Goal: Information Seeking & Learning: Learn about a topic

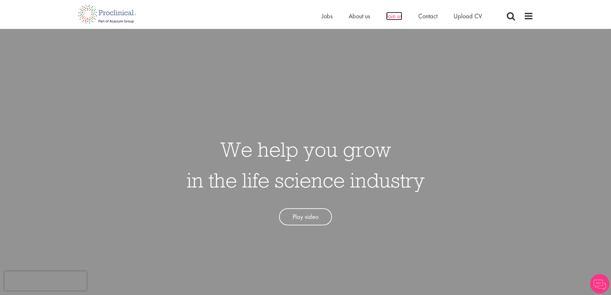
click at [389, 15] on span "Join us" at bounding box center [394, 16] width 16 height 8
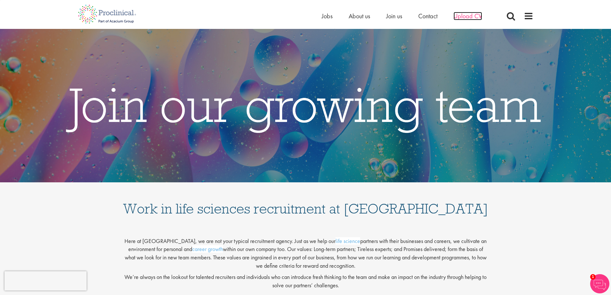
click at [468, 13] on span "Upload CV" at bounding box center [467, 16] width 29 height 8
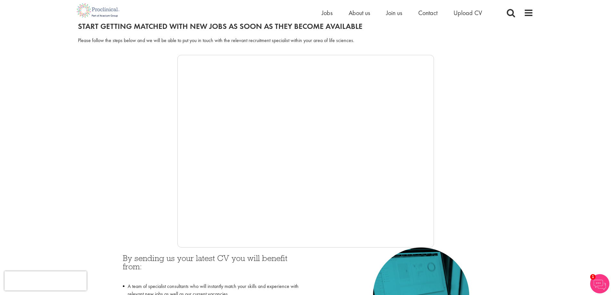
scroll to position [96, 0]
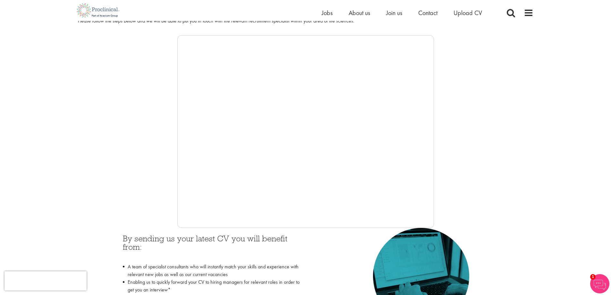
click at [164, 163] on div at bounding box center [305, 131] width 455 height 192
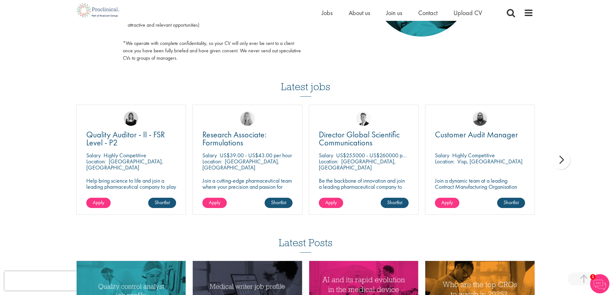
scroll to position [385, 0]
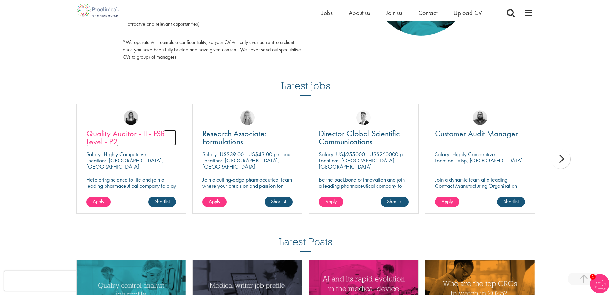
click at [142, 130] on span "Quality Auditor - II - FSR Level - P2" at bounding box center [125, 137] width 79 height 19
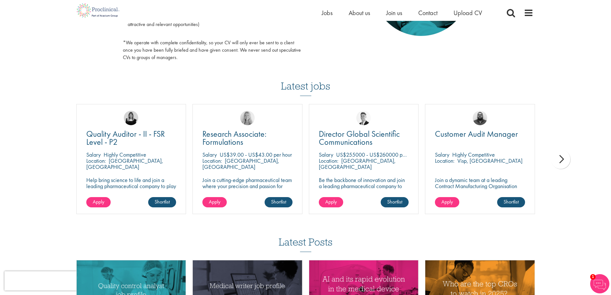
click at [569, 155] on div "next" at bounding box center [560, 158] width 19 height 19
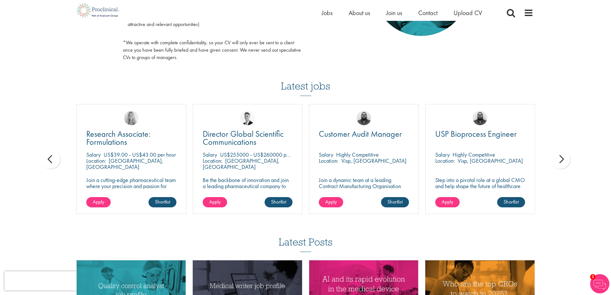
click at [565, 153] on div "next" at bounding box center [560, 158] width 19 height 19
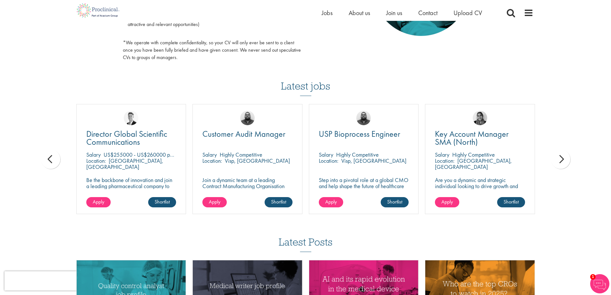
click at [565, 153] on div "next" at bounding box center [560, 158] width 19 height 19
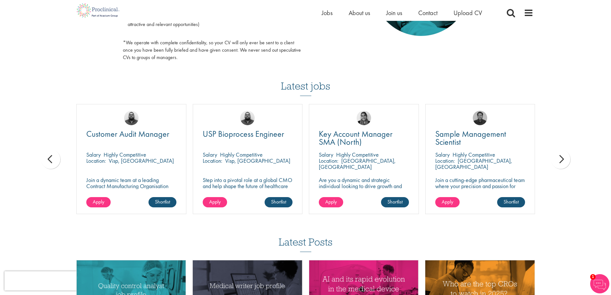
click at [565, 153] on div "next" at bounding box center [560, 158] width 19 height 19
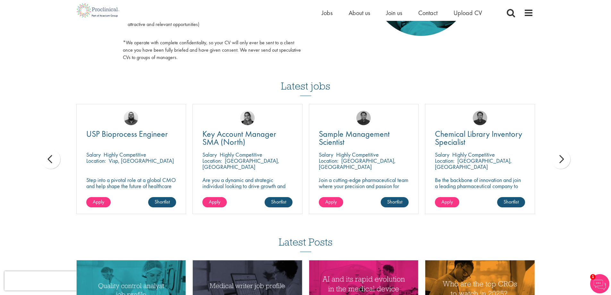
drag, startPoint x: 565, startPoint y: 153, endPoint x: 565, endPoint y: 147, distance: 5.1
click at [565, 147] on div "You are here: Home > Upload CV Upload CV Start getting matched with new jobs as…" at bounding box center [305, 5] width 611 height 779
click at [558, 156] on div "next" at bounding box center [560, 158] width 19 height 19
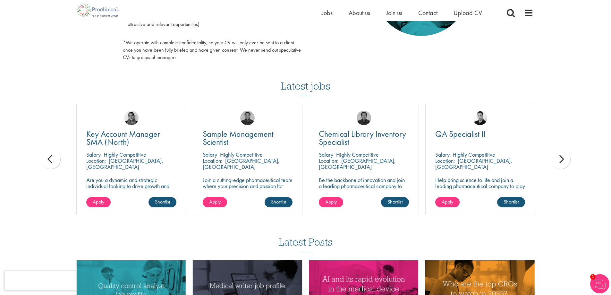
click at [559, 153] on div "next" at bounding box center [560, 158] width 19 height 19
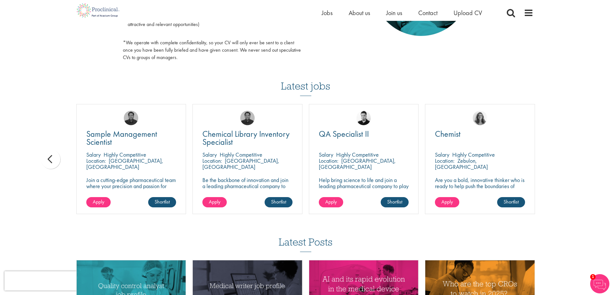
click at [559, 153] on div "You are here: Home > Upload CV Upload CV Start getting matched with new jobs as…" at bounding box center [305, 5] width 611 height 779
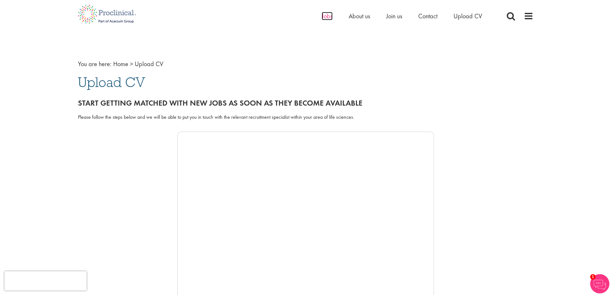
click at [322, 18] on span "Jobs" at bounding box center [327, 16] width 11 height 8
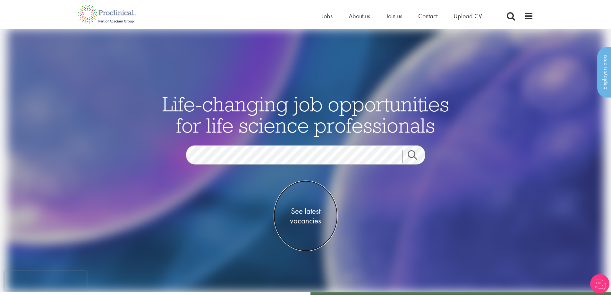
click at [310, 216] on span "See latest vacancies" at bounding box center [305, 215] width 64 height 19
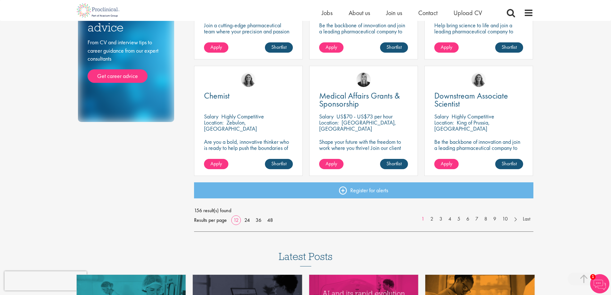
scroll to position [481, 0]
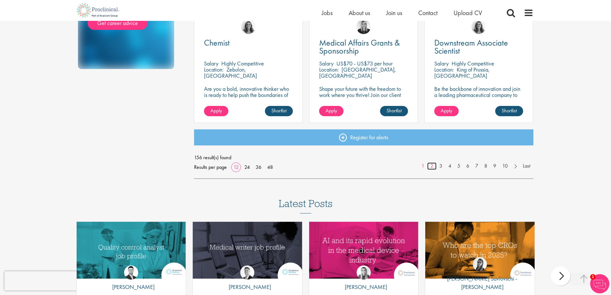
click at [428, 169] on link "2" at bounding box center [431, 165] width 9 height 7
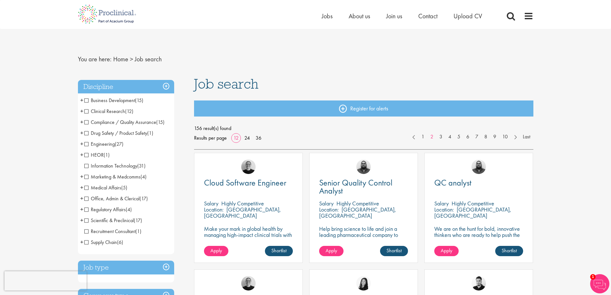
click at [88, 110] on span "Clinical Research" at bounding box center [104, 111] width 41 height 7
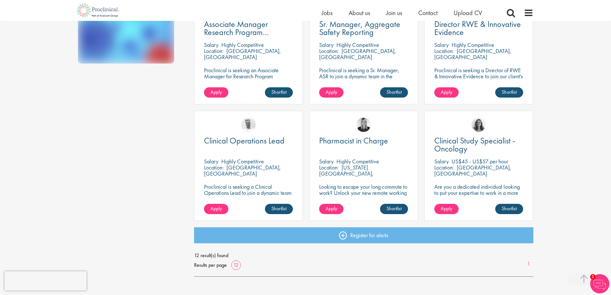
scroll to position [385, 0]
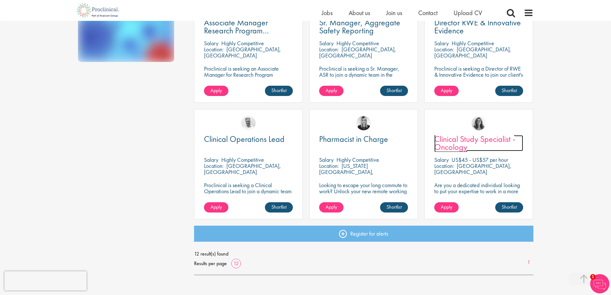
click at [483, 145] on link "Clinical Study Specialist - Oncology" at bounding box center [478, 143] width 89 height 16
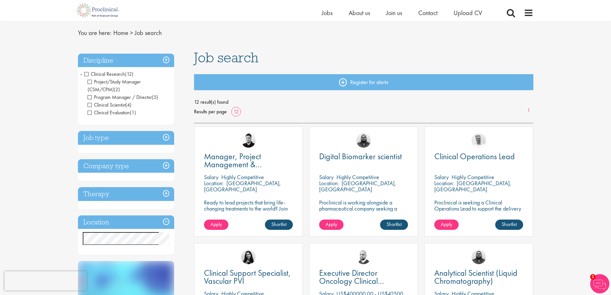
scroll to position [8, 0]
